Goal: Communication & Community: Ask a question

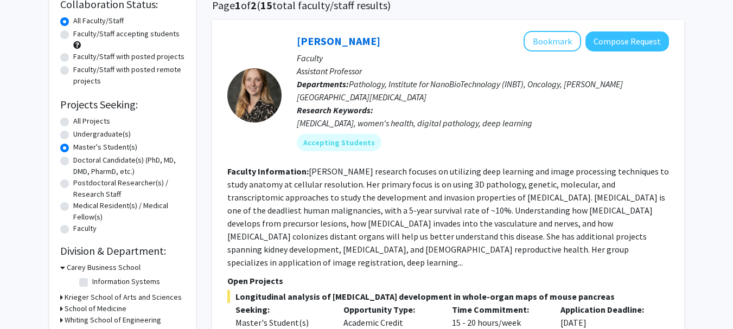
scroll to position [89, 0]
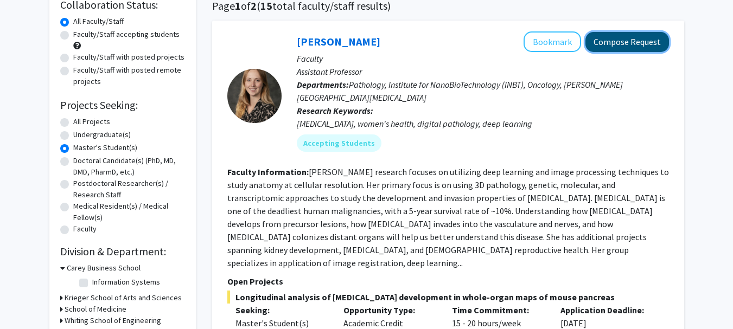
click at [635, 41] on button "Compose Request" at bounding box center [627, 42] width 84 height 20
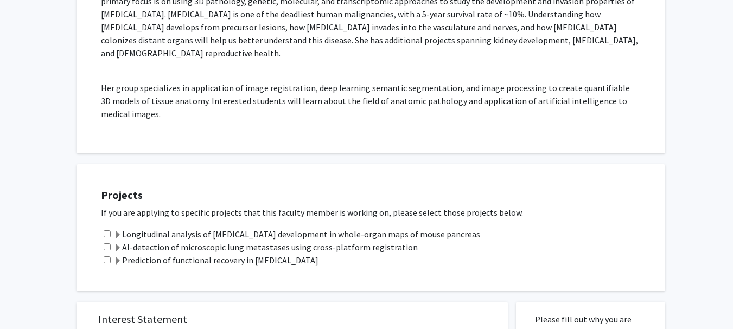
scroll to position [228, 0]
click at [105, 231] on input "checkbox" at bounding box center [107, 234] width 7 height 7
checkbox input "true"
click at [105, 241] on div "AI-detection of microscopic lung metastases using cross-platform registration" at bounding box center [377, 247] width 553 height 13
click at [106, 244] on input "checkbox" at bounding box center [107, 247] width 7 height 7
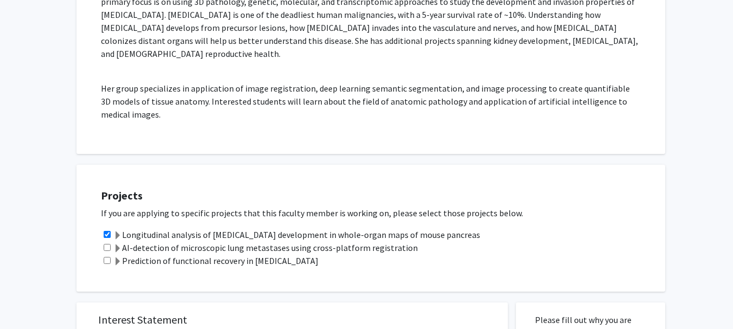
checkbox input "true"
click at [107, 257] on input "checkbox" at bounding box center [107, 260] width 7 height 7
checkbox input "true"
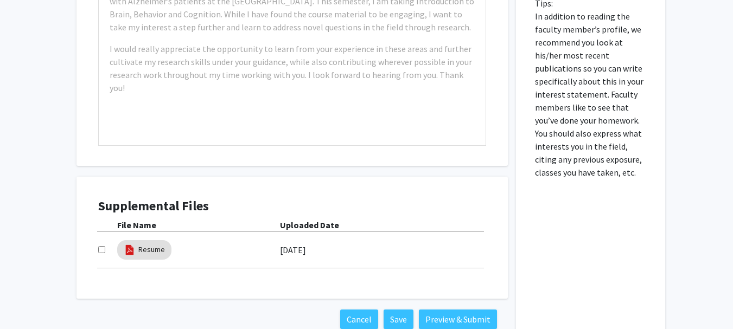
scroll to position [689, 0]
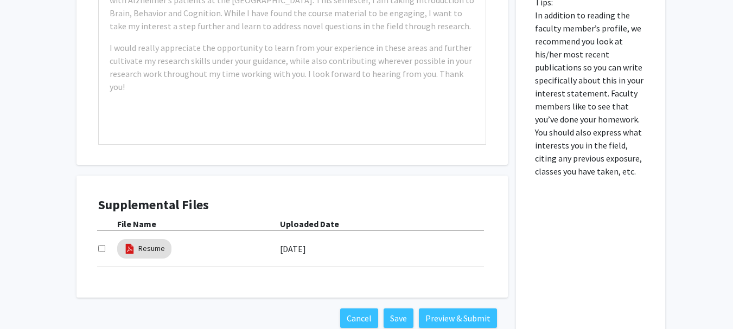
click at [165, 197] on h4 "Supplemental Files" at bounding box center [292, 205] width 388 height 16
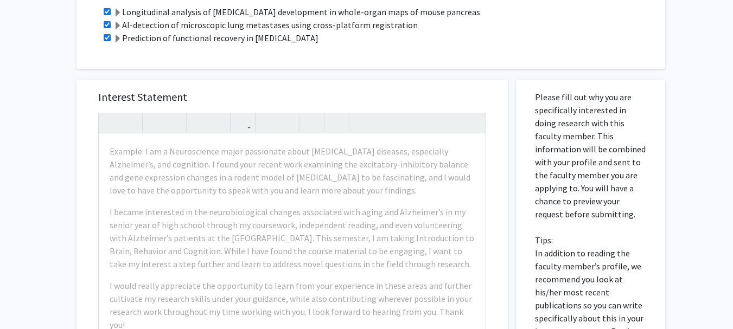
scroll to position [455, 0]
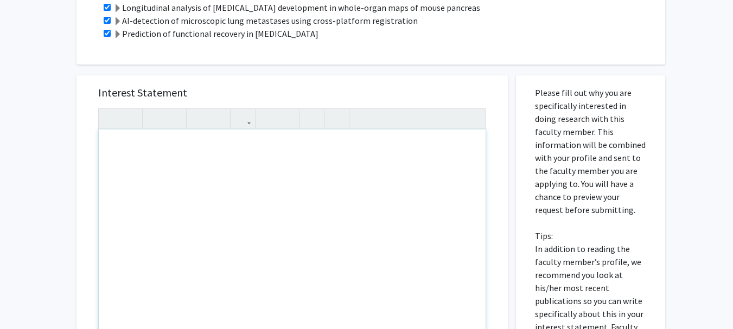
click at [195, 153] on div "Note to users with screen readers: Please press Alt+0 or Option+0 to deactivate…" at bounding box center [292, 254] width 387 height 248
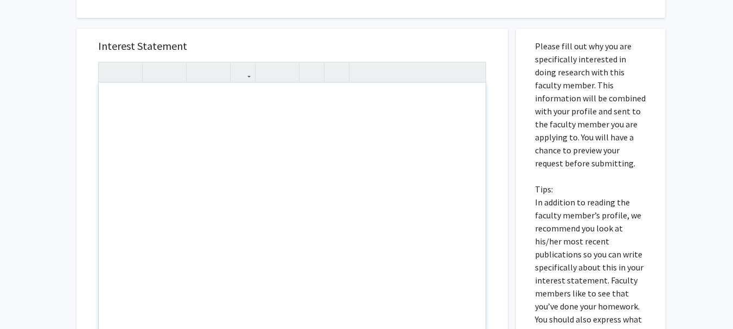
scroll to position [501, 0]
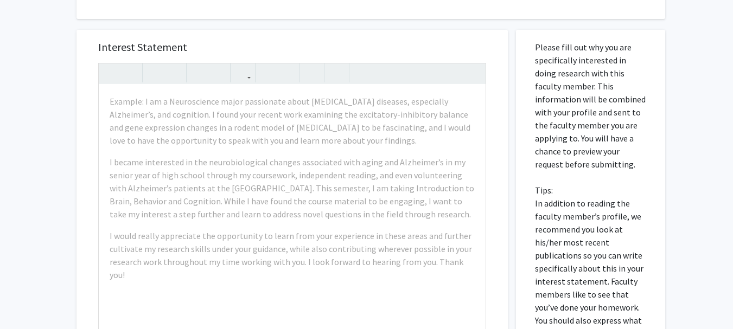
click at [433, 30] on div "Interest Statement Example: I am a Neuroscience major passionate about [MEDICAL…" at bounding box center [291, 191] width 409 height 323
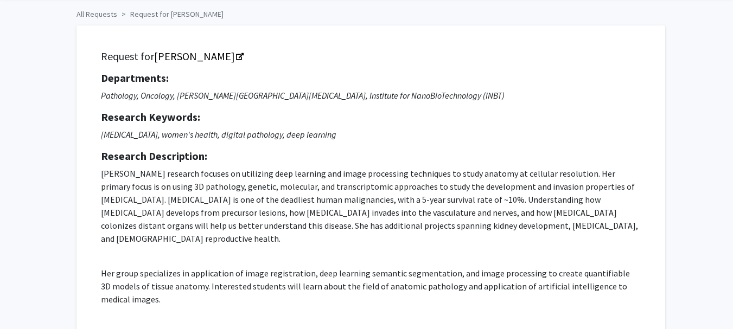
scroll to position [0, 0]
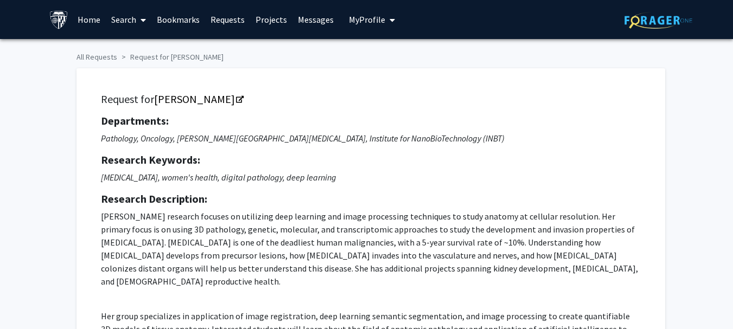
click at [385, 22] on span "My profile dropdown to access profile and logout" at bounding box center [390, 20] width 10 height 38
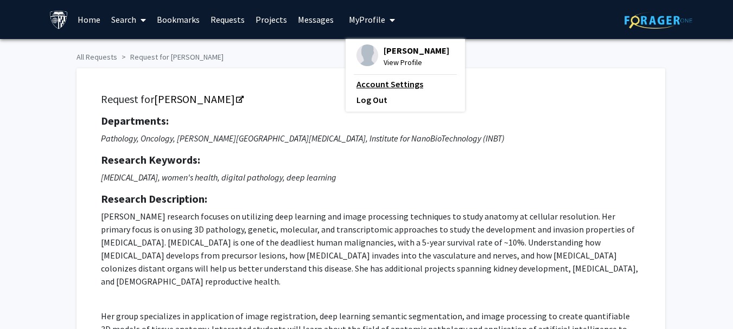
click at [366, 85] on link "Account Settings" at bounding box center [405, 84] width 98 height 13
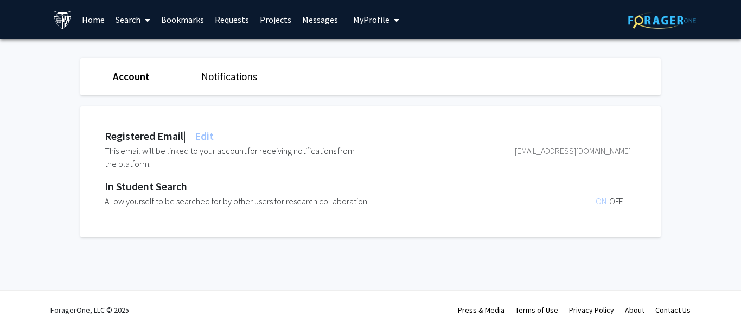
click at [376, 27] on button "My Profile" at bounding box center [376, 19] width 53 height 39
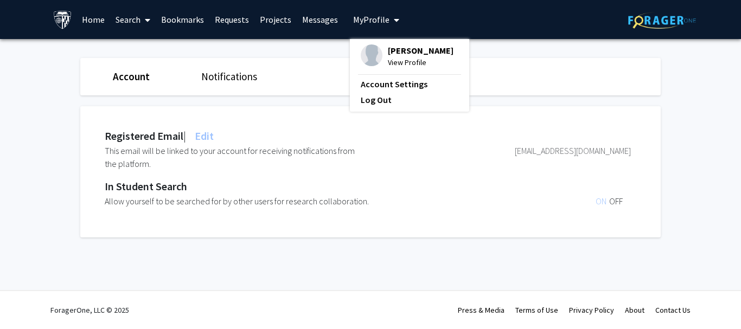
click at [394, 51] on span "[PERSON_NAME]" at bounding box center [421, 50] width 66 height 12
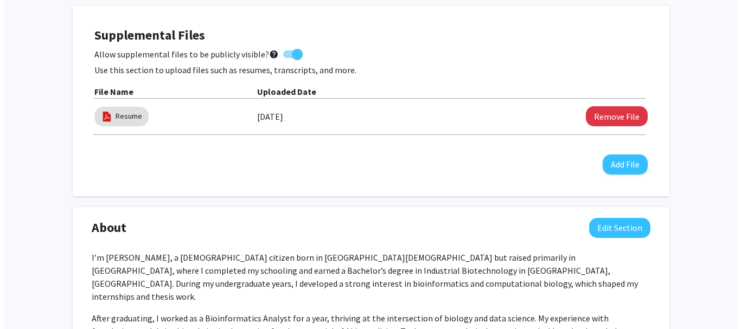
scroll to position [298, 0]
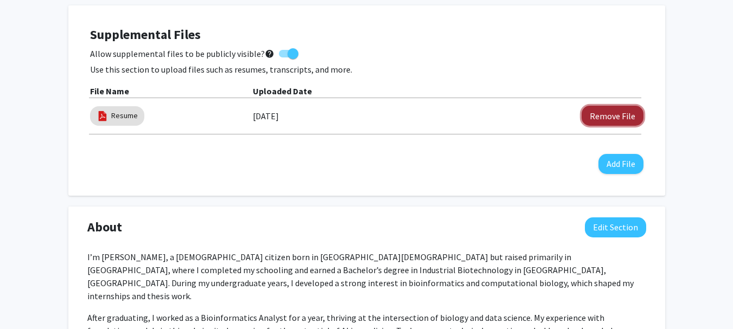
drag, startPoint x: 387, startPoint y: 146, endPoint x: 613, endPoint y: 112, distance: 228.7
click at [613, 112] on button "Remove File" at bounding box center [612, 116] width 62 height 20
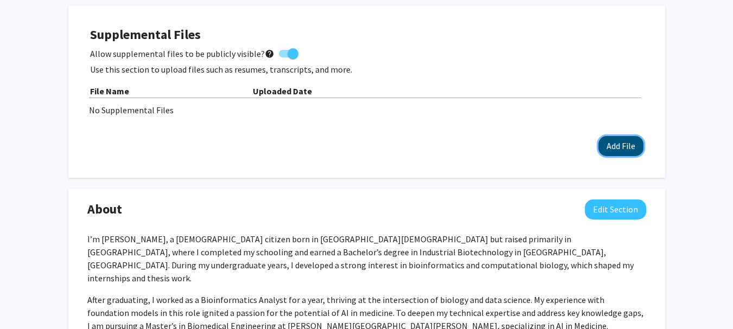
click at [613, 144] on button "Add File" at bounding box center [620, 146] width 45 height 20
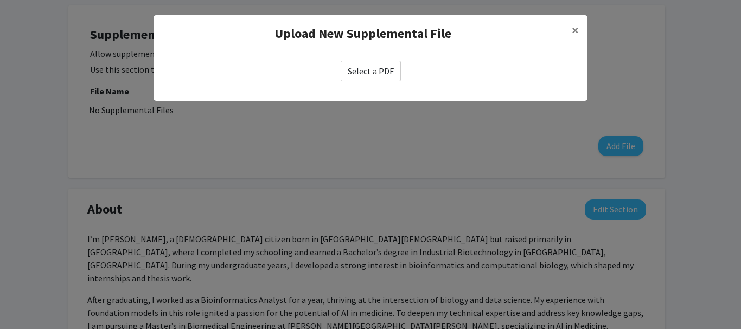
click at [371, 74] on label "Select a PDF" at bounding box center [371, 71] width 60 height 21
click at [0, 0] on input "Select a PDF" at bounding box center [0, 0] width 0 height 0
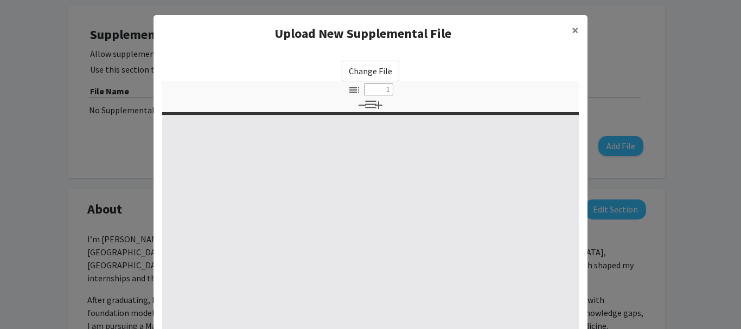
scroll to position [184, 0]
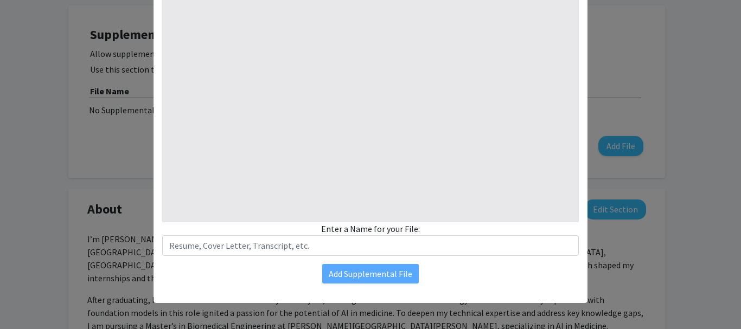
type input "0"
select select "custom"
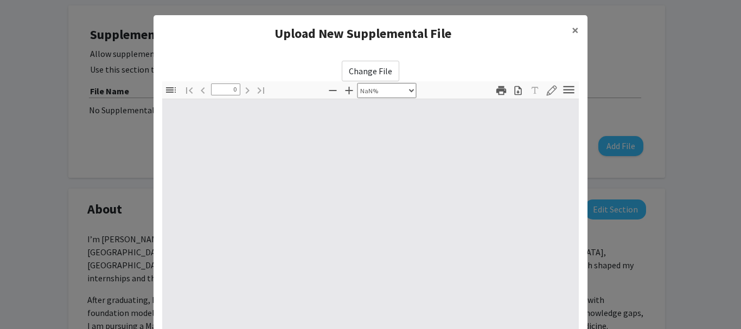
type input "1"
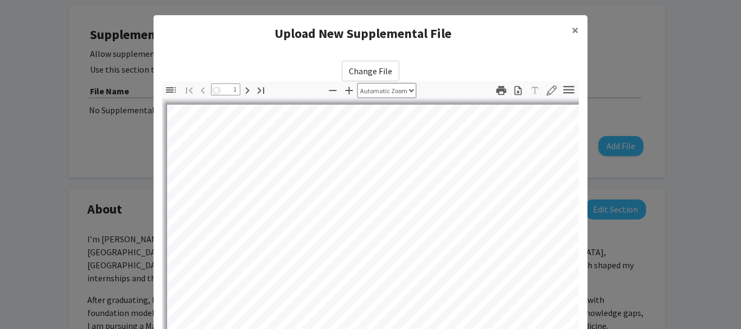
select select "auto"
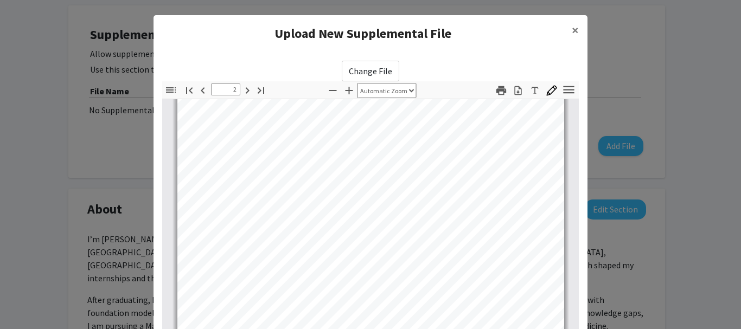
type input "3"
click at [575, 28] on button "×" at bounding box center [575, 30] width 24 height 30
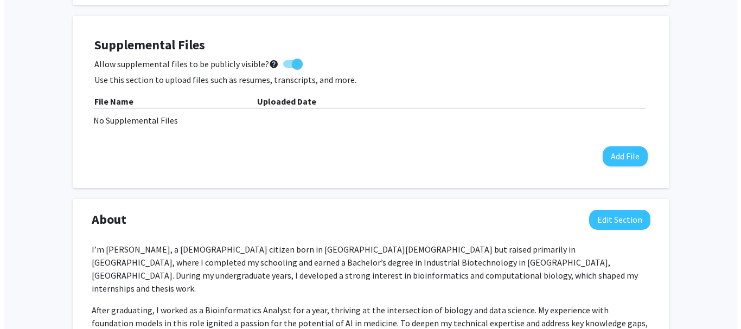
scroll to position [287, 0]
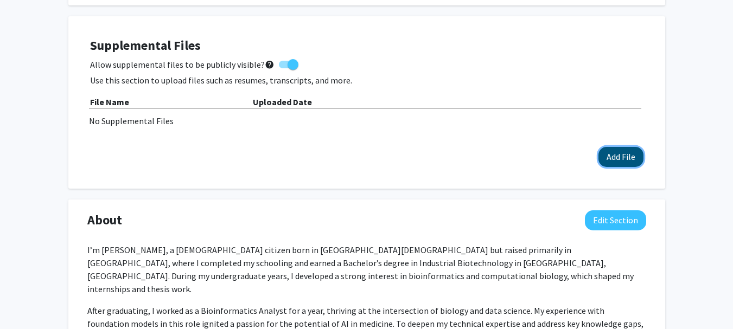
click at [620, 161] on button "Add File" at bounding box center [620, 157] width 45 height 20
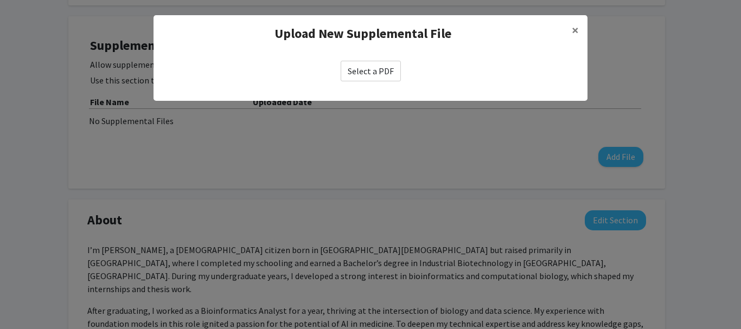
click at [376, 69] on label "Select a PDF" at bounding box center [371, 71] width 60 height 21
click at [0, 0] on input "Select a PDF" at bounding box center [0, 0] width 0 height 0
select select "custom"
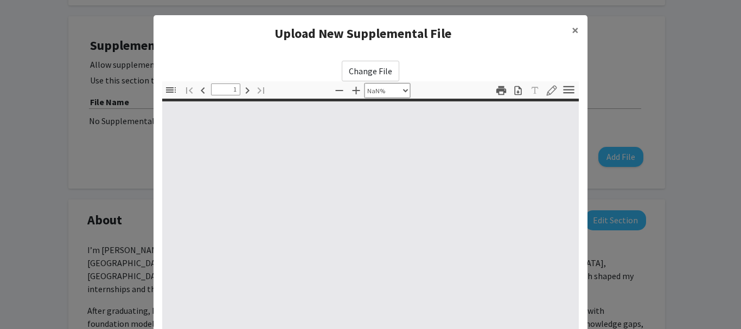
type input "0"
select select "custom"
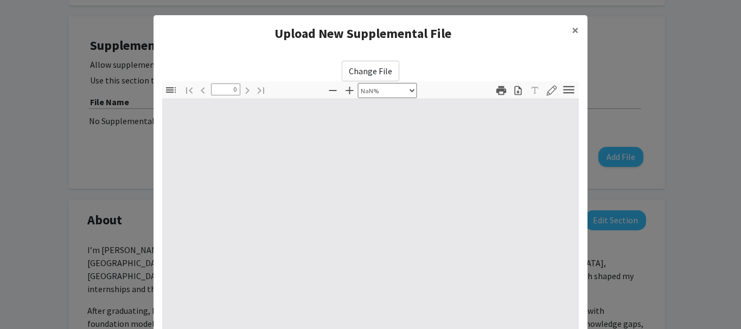
type input "1"
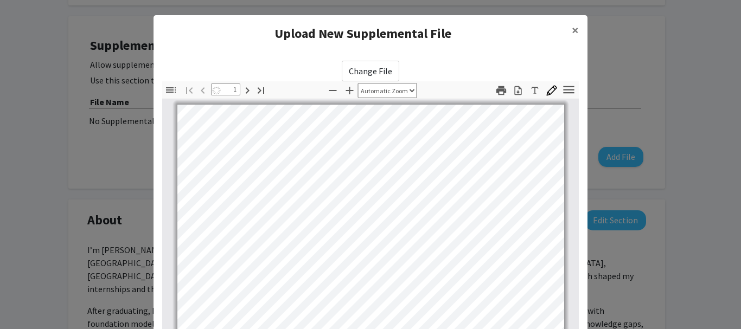
select select "auto"
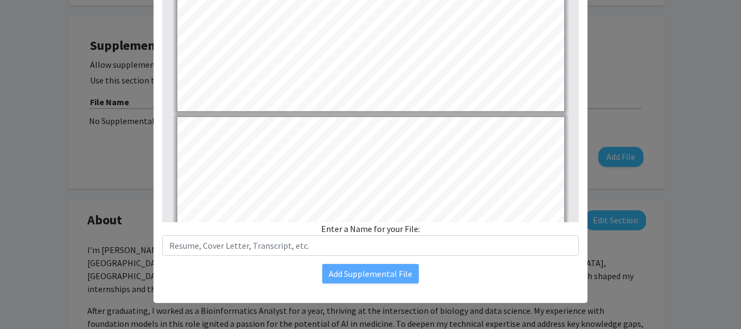
type input "3"
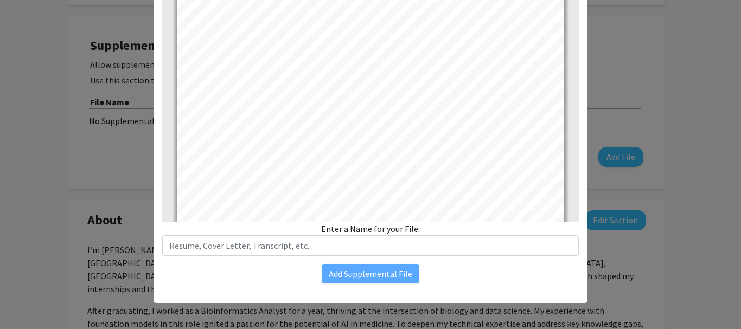
scroll to position [1355, 0]
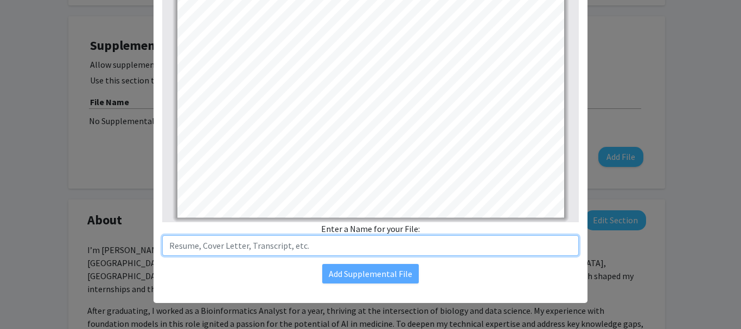
click at [339, 238] on input "text" at bounding box center [370, 245] width 417 height 21
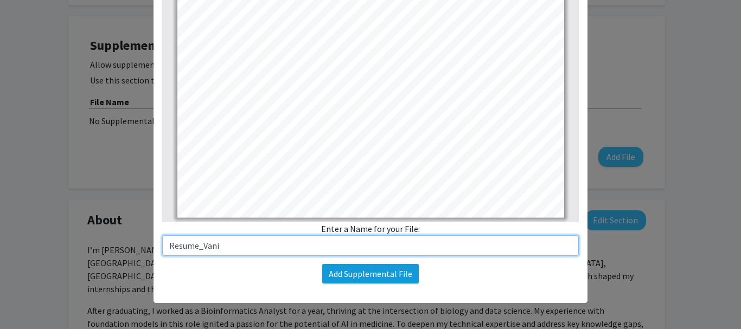
type input "Resume_Vani"
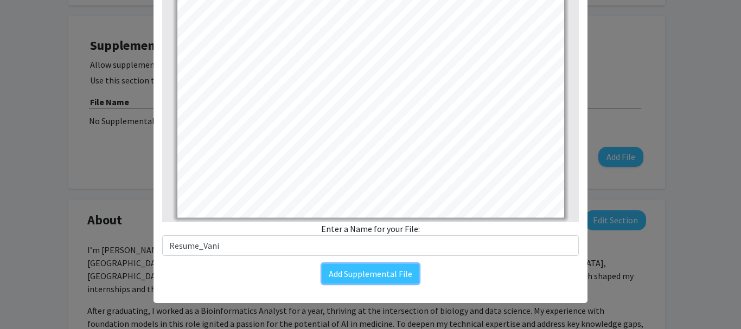
click at [490, 213] on div "Change File Thumbnails Document Outline Attachments Layers Current Outline Item…" at bounding box center [370, 80] width 434 height 425
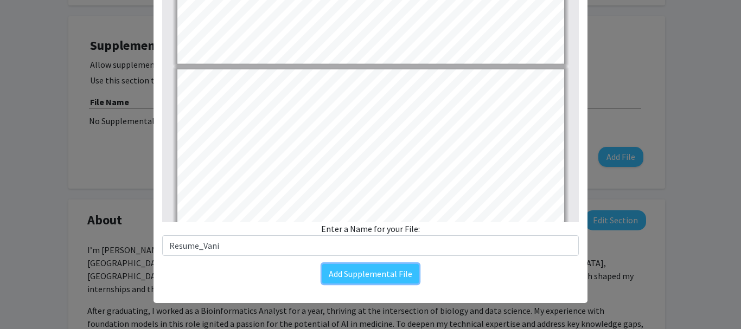
type input "1"
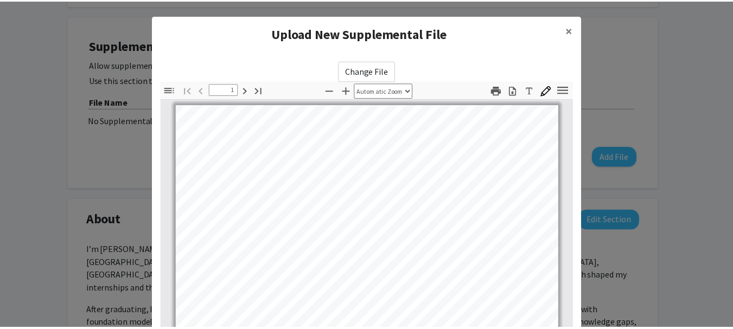
scroll to position [184, 0]
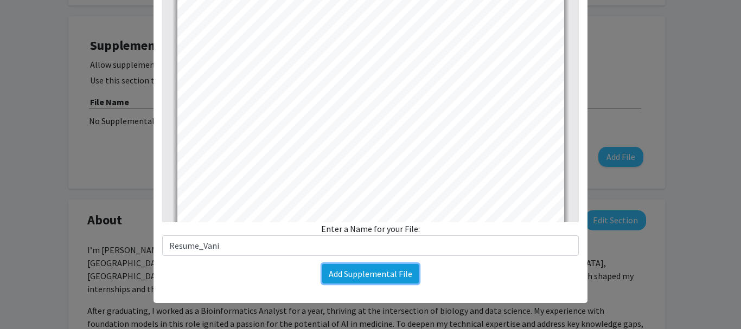
click at [391, 275] on button "Add Supplemental File" at bounding box center [370, 274] width 97 height 20
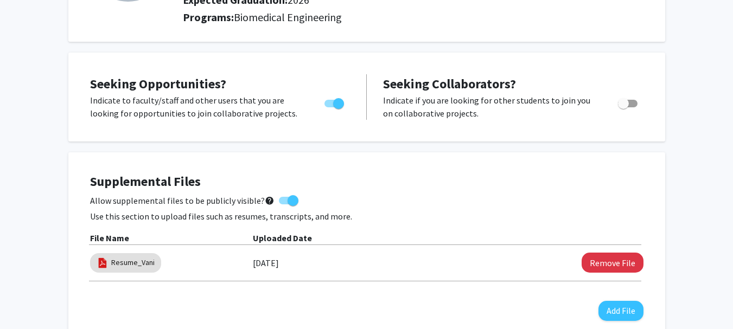
scroll to position [0, 0]
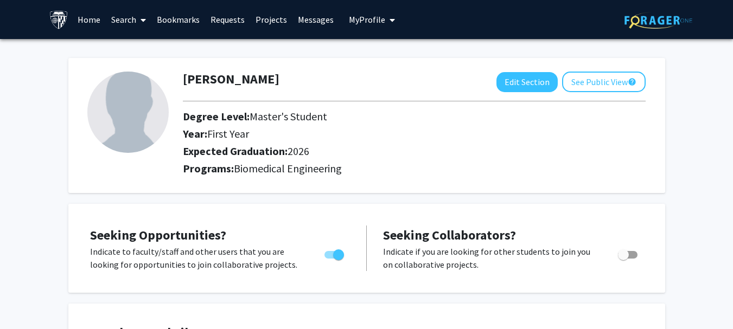
click at [216, 16] on link "Requests" at bounding box center [227, 20] width 45 height 38
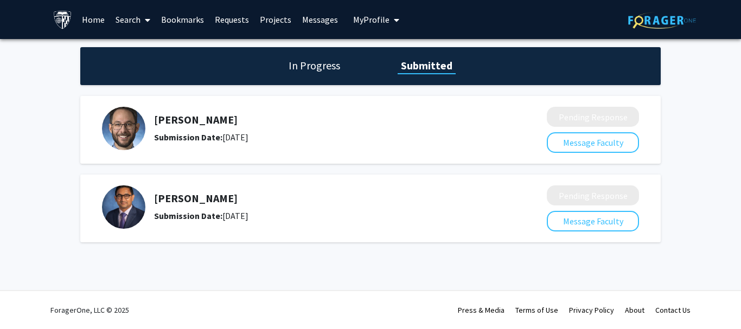
click at [312, 65] on h1 "In Progress" at bounding box center [314, 65] width 58 height 15
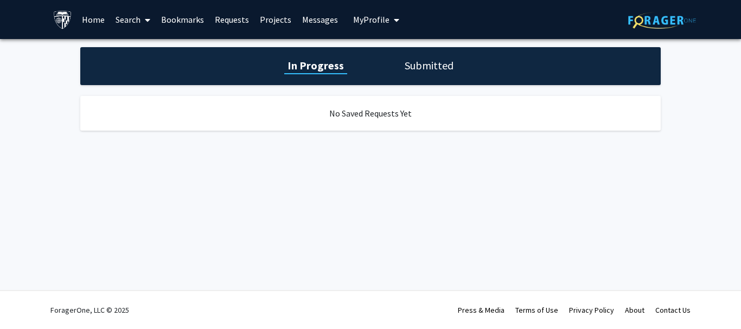
click at [80, 18] on link "Home" at bounding box center [93, 20] width 34 height 38
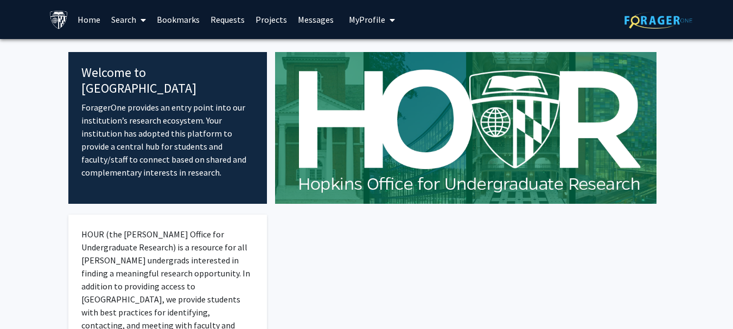
click at [144, 16] on icon at bounding box center [142, 20] width 5 height 9
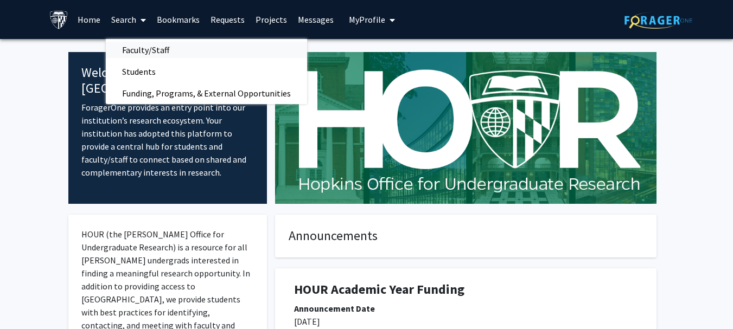
click at [146, 50] on span "Faculty/Staff" at bounding box center [146, 50] width 80 height 22
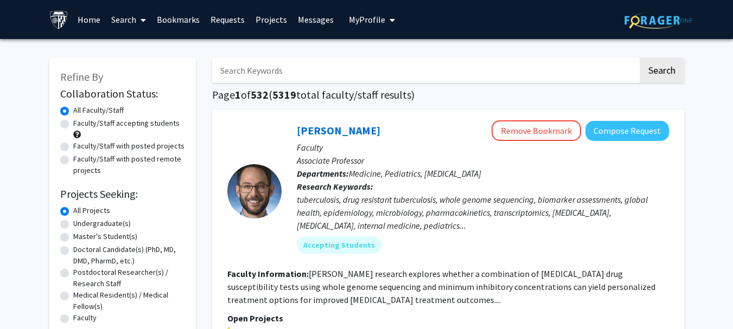
click at [103, 236] on label "Master's Student(s)" at bounding box center [105, 236] width 64 height 11
click at [80, 236] on input "Master's Student(s)" at bounding box center [76, 234] width 7 height 7
radio input "true"
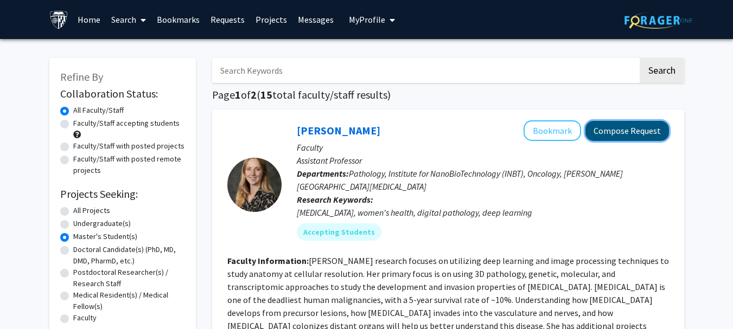
click at [638, 135] on button "Compose Request" at bounding box center [627, 131] width 84 height 20
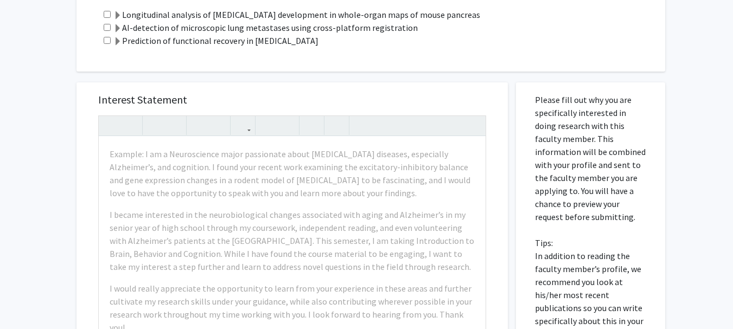
scroll to position [410, 0]
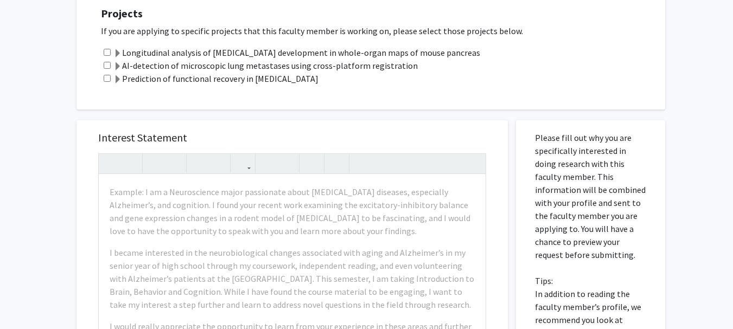
click at [108, 49] on input "checkbox" at bounding box center [107, 52] width 7 height 7
checkbox input "true"
click at [106, 59] on div "AI-detection of microscopic lung metastases using cross-platform registration" at bounding box center [377, 65] width 553 height 13
click at [106, 62] on input "checkbox" at bounding box center [107, 65] width 7 height 7
checkbox input "true"
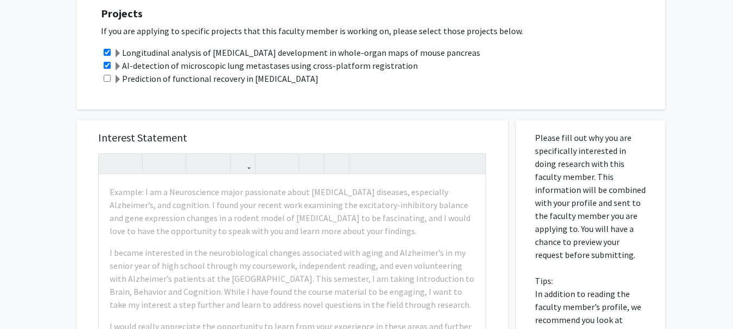
click at [106, 72] on div "Prediction of functional recovery in [MEDICAL_DATA]" at bounding box center [377, 78] width 553 height 13
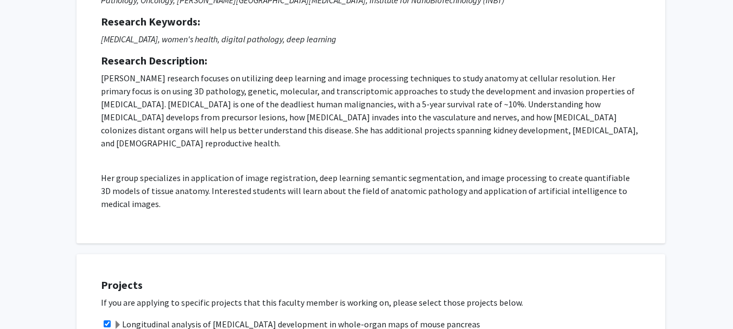
scroll to position [140, 0]
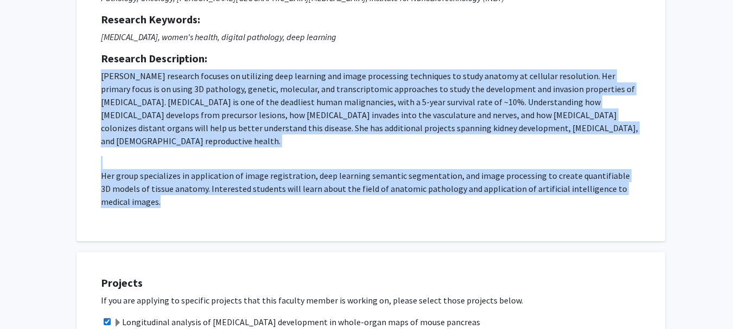
drag, startPoint x: 164, startPoint y: 204, endPoint x: 57, endPoint y: 71, distance: 171.3
copy p "[PERSON_NAME] research focuses on utilizing deep learning and image processing …"
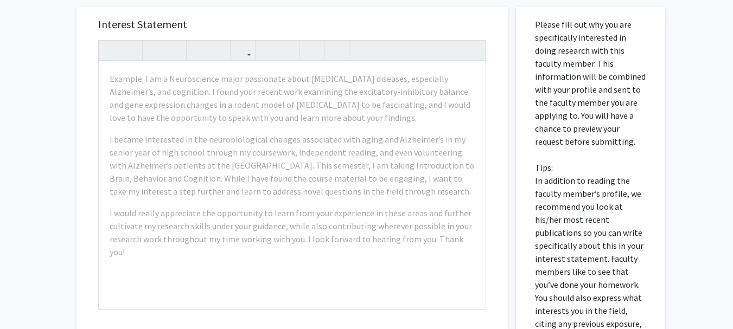
scroll to position [547, 0]
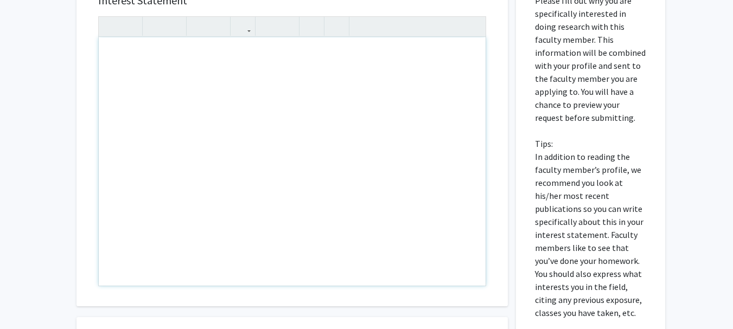
click at [214, 79] on div "Note to users with screen readers: Please press Alt+0 or Option+0 to deactivate…" at bounding box center [292, 161] width 387 height 248
paste div "Note to users with screen readers: Please press Alt+0 or Option+0 to deactivate…"
type textarea "<l>I dolo sita consect adipi eli sedd. Ei temp in Utla Etdolorema, ali E ad m V…"
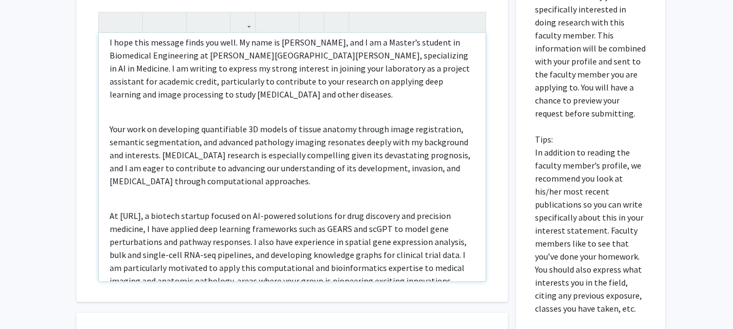
scroll to position [0, 0]
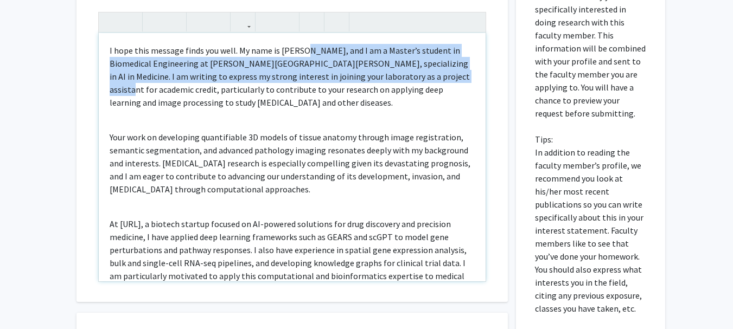
drag, startPoint x: 312, startPoint y: 36, endPoint x: 427, endPoint y: 69, distance: 119.6
click at [427, 69] on p "I hope this message finds you well. My name is [PERSON_NAME], and I am a Master…" at bounding box center [292, 76] width 365 height 65
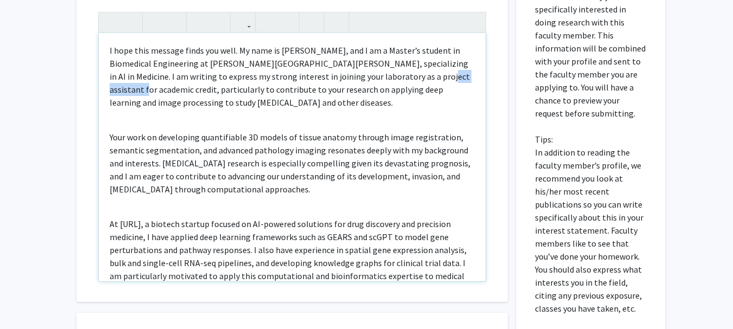
drag, startPoint x: 387, startPoint y: 65, endPoint x: 444, endPoint y: 66, distance: 57.5
click at [444, 66] on p "I hope this message finds you well. My name is [PERSON_NAME], and I am a Master…" at bounding box center [292, 76] width 365 height 65
drag, startPoint x: 374, startPoint y: 65, endPoint x: 446, endPoint y: 69, distance: 72.8
click at [446, 69] on p "I hope this message finds you well. My name is [PERSON_NAME], and I am a Master…" at bounding box center [292, 76] width 365 height 65
type textarea "<l>I dolo sita consect adipi eli sedd. Ei temp in Utla Etdolorema, ali E ad m V…"
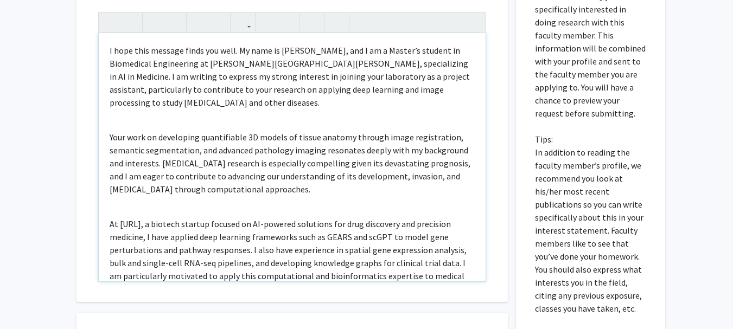
click at [132, 79] on p "I hope this message finds you well. My name is [PERSON_NAME], and I am a Master…" at bounding box center [292, 76] width 365 height 65
click at [178, 79] on p "I hope this message finds you well. My name is [PERSON_NAME], and I am a Master…" at bounding box center [292, 76] width 365 height 65
click at [216, 80] on p "I hope this message finds you well. My name is [PERSON_NAME], and I am a Master…" at bounding box center [292, 76] width 365 height 65
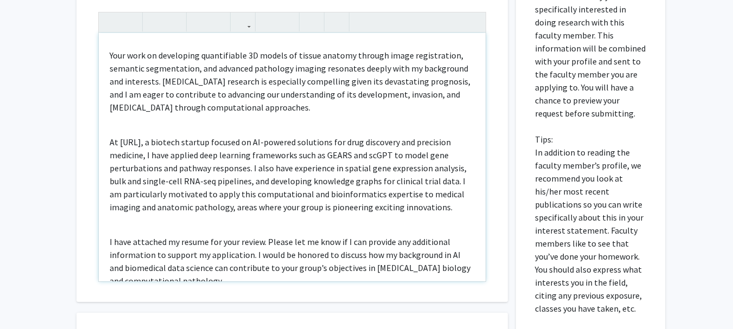
scroll to position [83, 0]
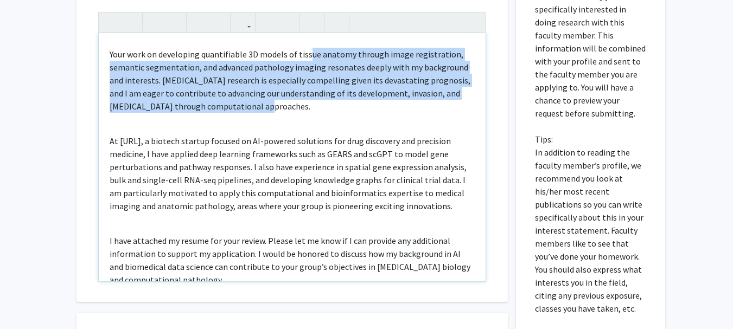
drag, startPoint x: 311, startPoint y: 46, endPoint x: 249, endPoint y: 99, distance: 81.5
click at [249, 99] on p "Your work on developing quantifiable 3D models of tissue anatomy through image …" at bounding box center [292, 80] width 365 height 65
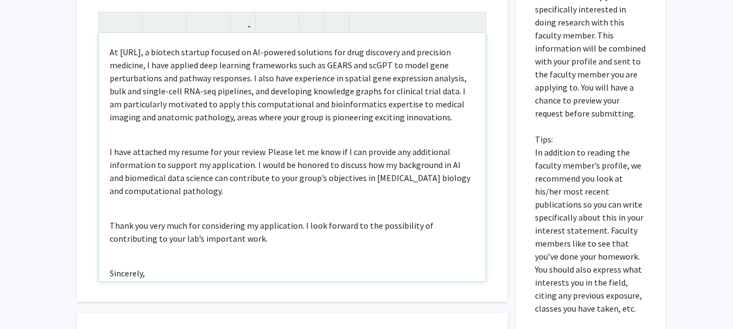
scroll to position [172, 0]
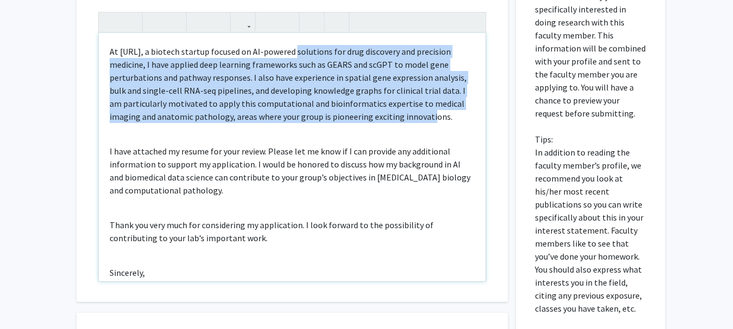
drag, startPoint x: 289, startPoint y: 37, endPoint x: 406, endPoint y: 106, distance: 135.9
click at [406, 106] on p "At [URL], a biotech startup focused on AI-powered solutions for drug discovery …" at bounding box center [292, 84] width 365 height 78
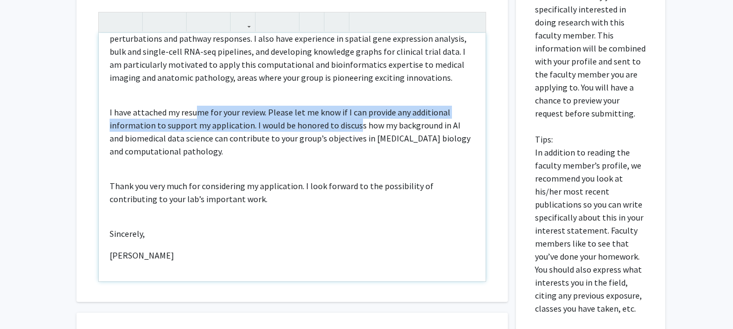
drag, startPoint x: 195, startPoint y: 102, endPoint x: 356, endPoint y: 106, distance: 160.6
click at [356, 106] on p "I have attached my resume for your review. Please let me know if I can provide …" at bounding box center [292, 132] width 365 height 52
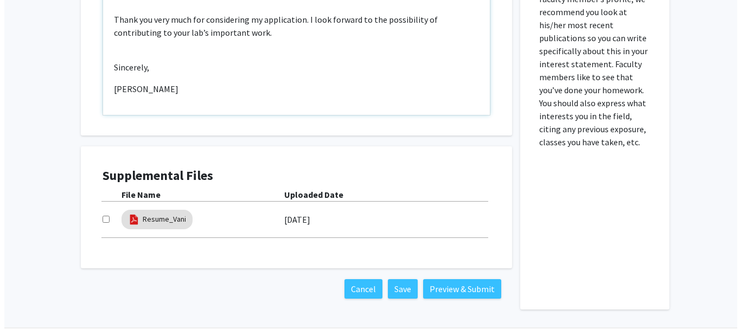
scroll to position [742, 0]
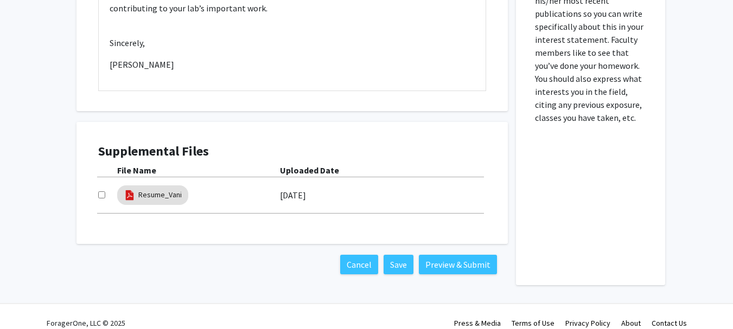
click at [101, 191] on input "checkbox" at bounding box center [101, 194] width 7 height 7
checkbox input "true"
click at [454, 255] on button "Preview & Submit" at bounding box center [458, 265] width 78 height 20
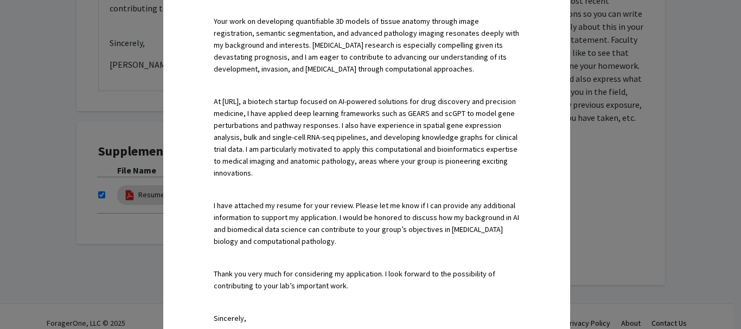
scroll to position [573, 0]
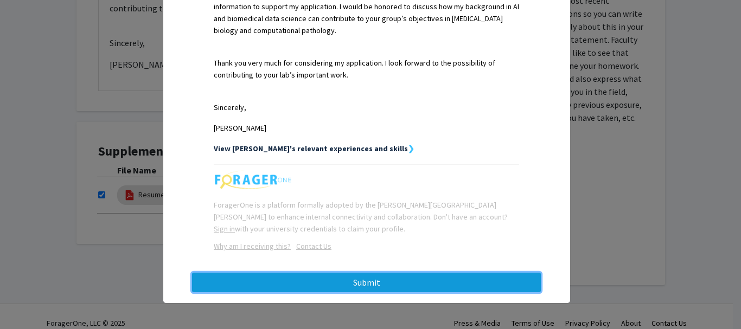
click at [340, 284] on button "Submit" at bounding box center [366, 283] width 349 height 20
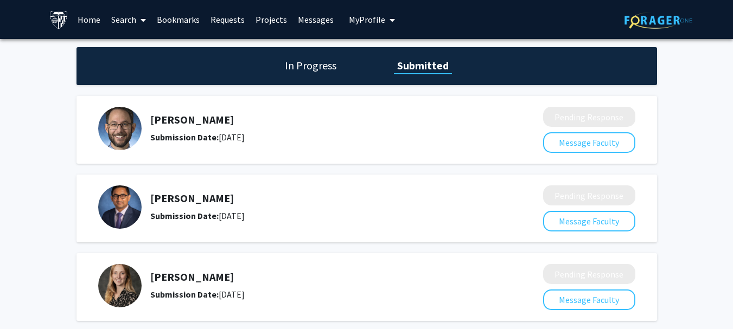
drag, startPoint x: 223, startPoint y: 283, endPoint x: 151, endPoint y: 272, distance: 73.6
click at [151, 272] on h5 "[PERSON_NAME]" at bounding box center [317, 277] width 335 height 13
copy h5 "[PERSON_NAME]"
